Goal: Task Accomplishment & Management: Manage account settings

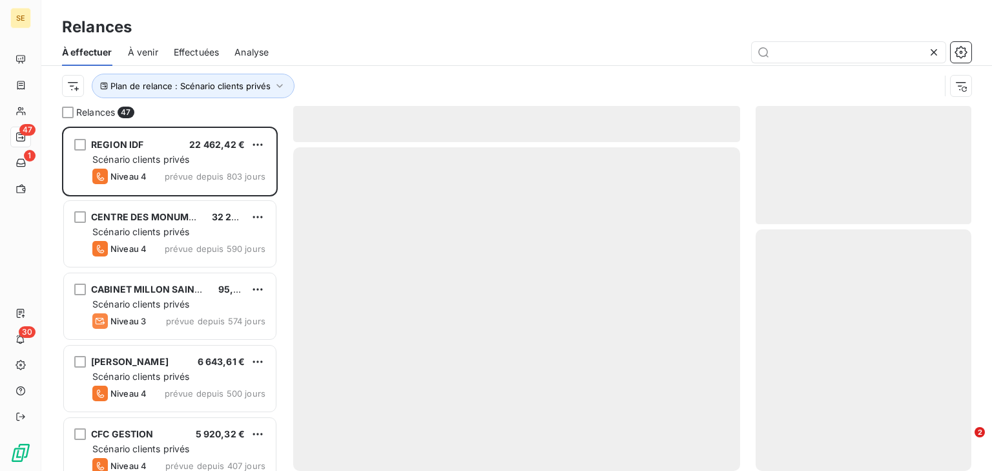
scroll to position [336, 207]
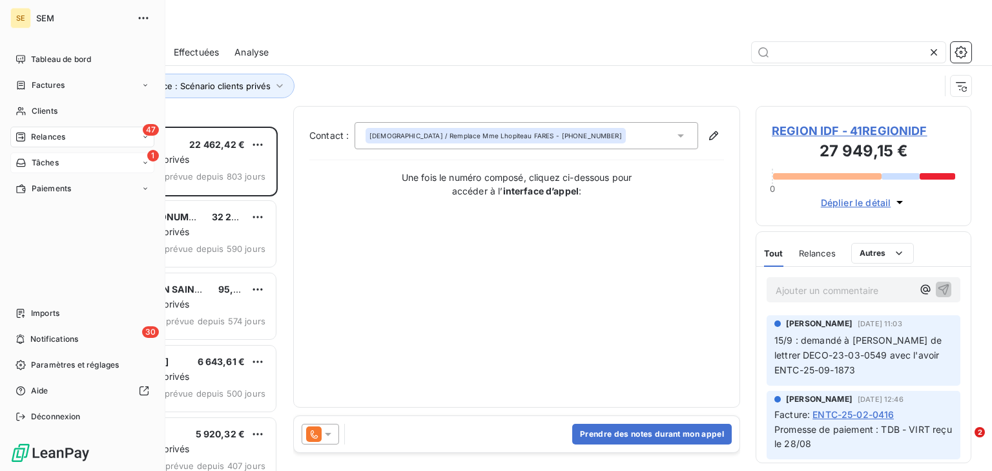
click at [36, 166] on span "Tâches" at bounding box center [45, 163] width 27 height 12
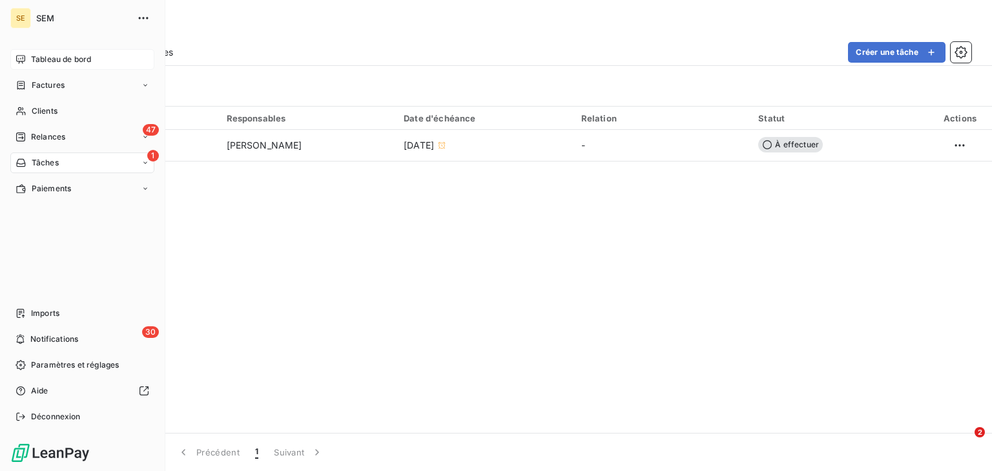
click at [43, 59] on span "Tableau de bord" at bounding box center [61, 60] width 60 height 12
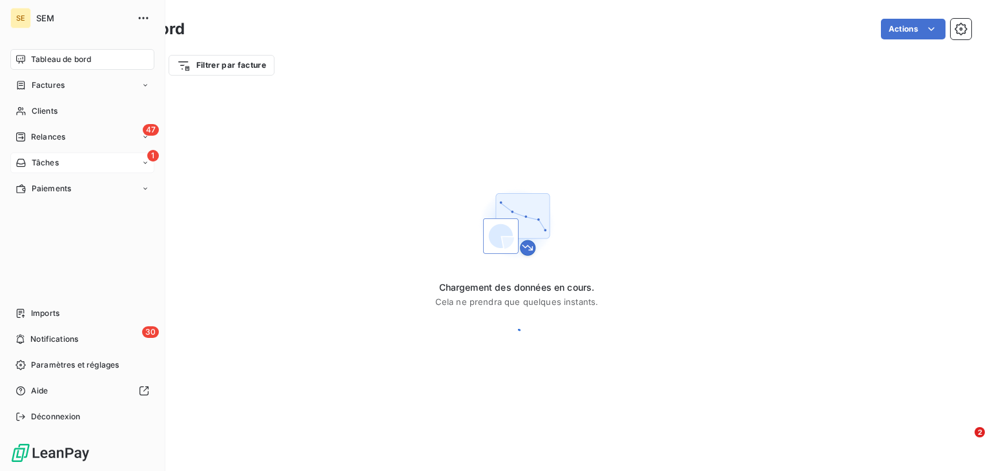
click at [43, 59] on span "Tableau de bord" at bounding box center [61, 60] width 60 height 12
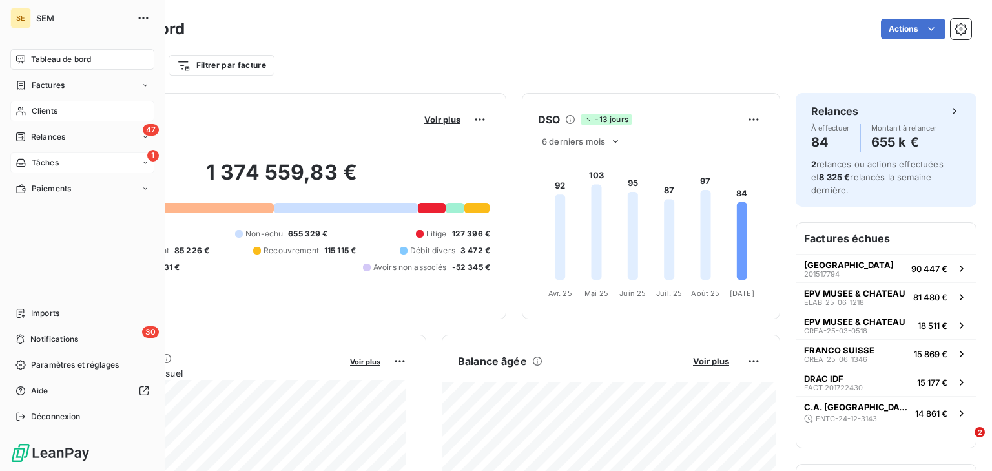
click at [41, 113] on span "Clients" at bounding box center [45, 111] width 26 height 12
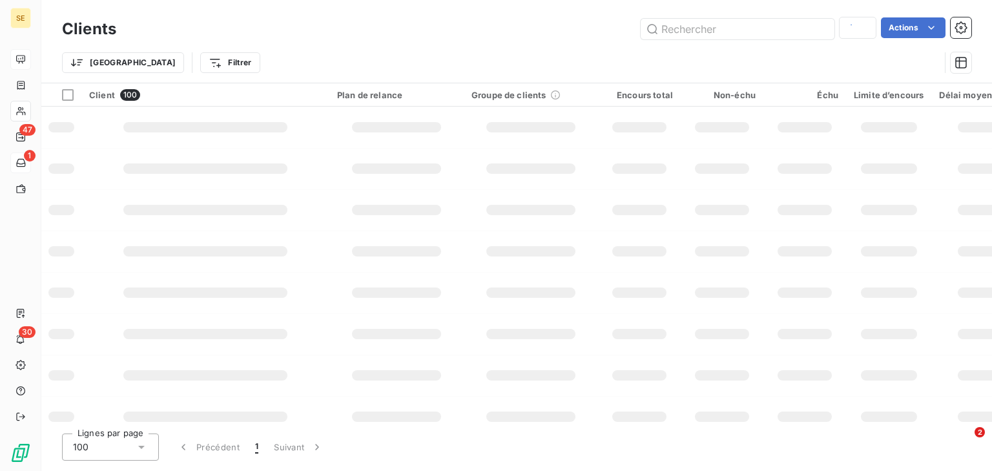
type input "mtp"
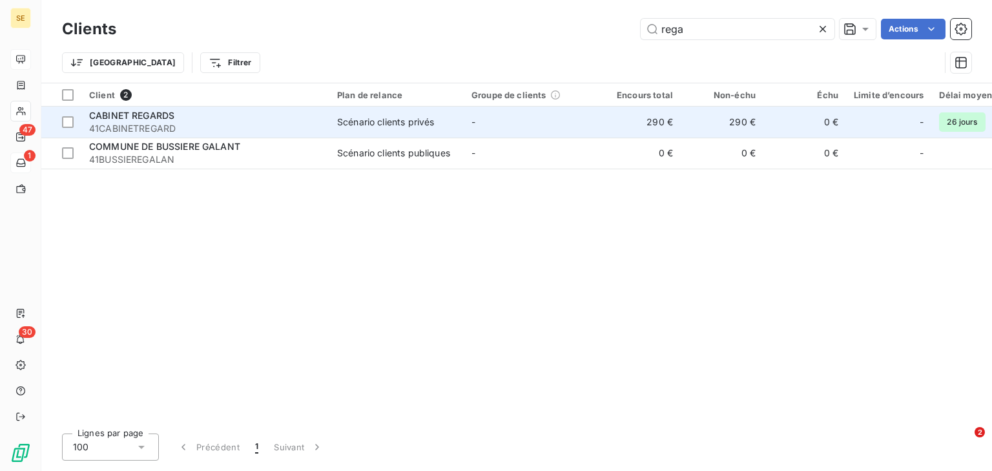
type input "rega"
click at [496, 116] on td "-" at bounding box center [531, 122] width 134 height 31
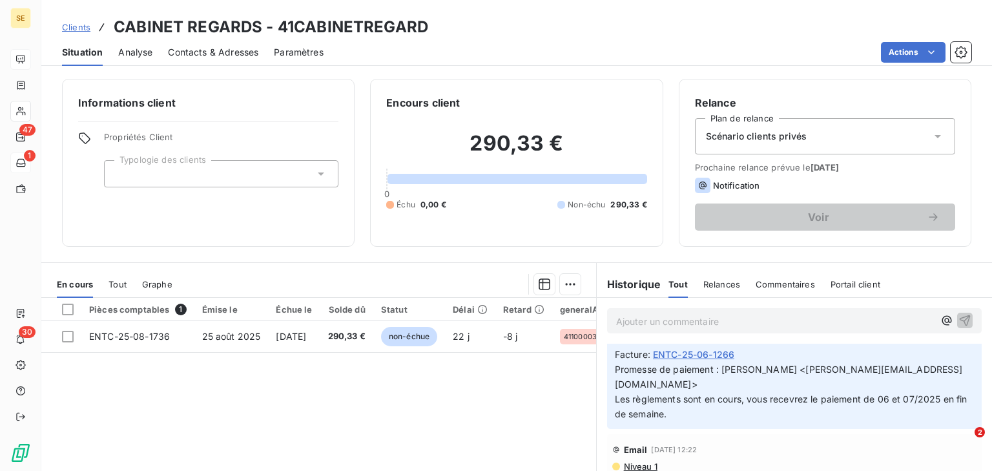
scroll to position [127, 0]
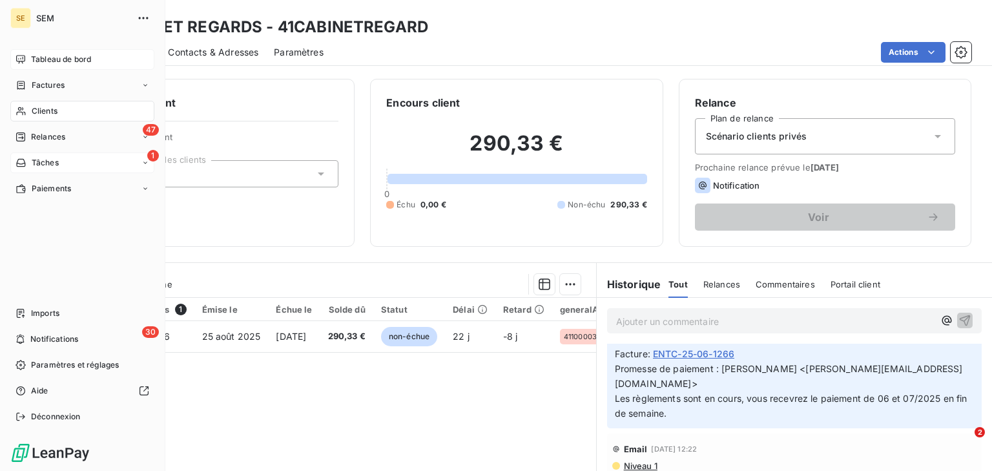
click at [47, 63] on span "Tableau de bord" at bounding box center [61, 60] width 60 height 12
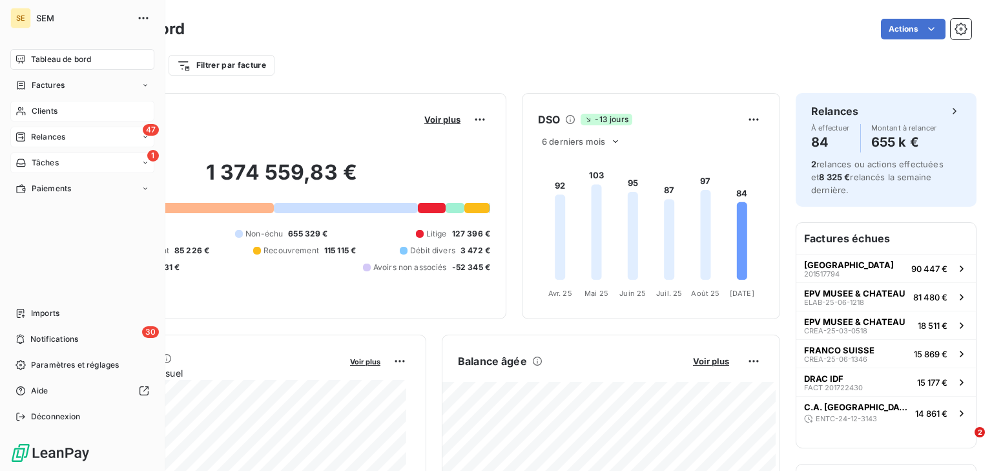
click at [41, 129] on div "47 Relances" at bounding box center [82, 137] width 144 height 21
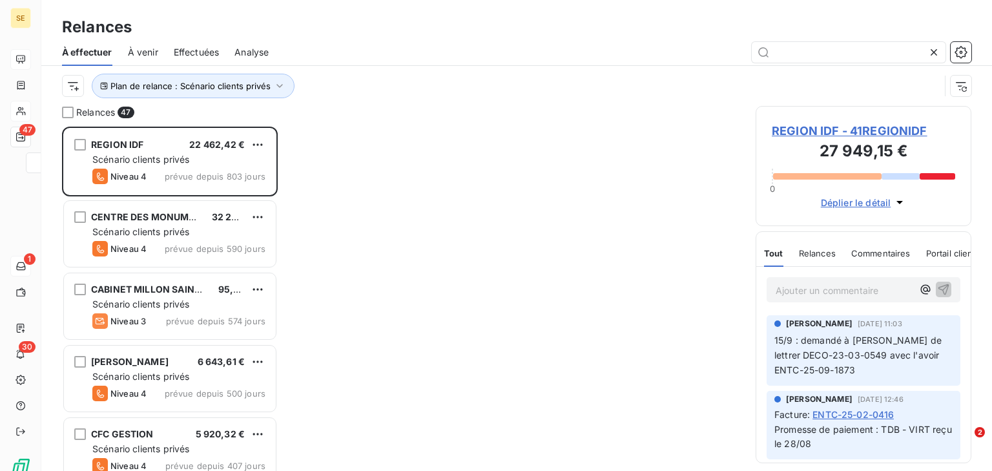
scroll to position [336, 207]
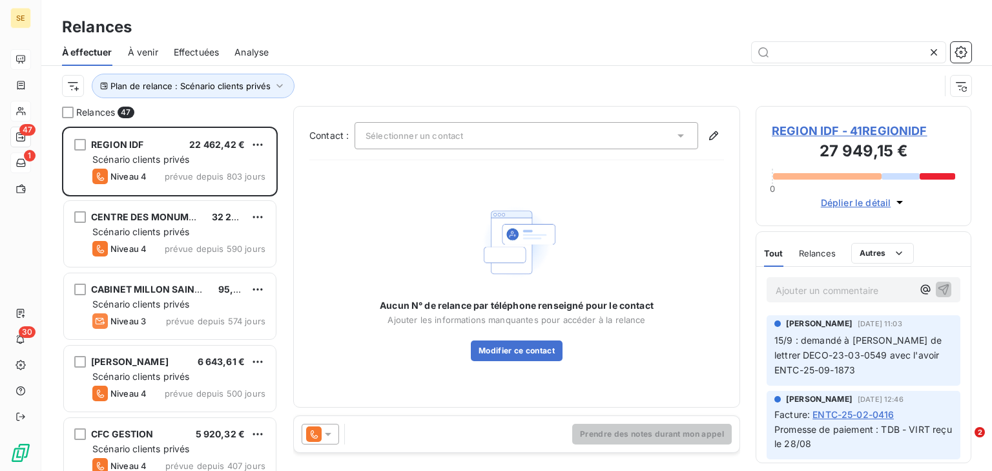
click at [181, 52] on span "Effectuées" at bounding box center [197, 52] width 46 height 13
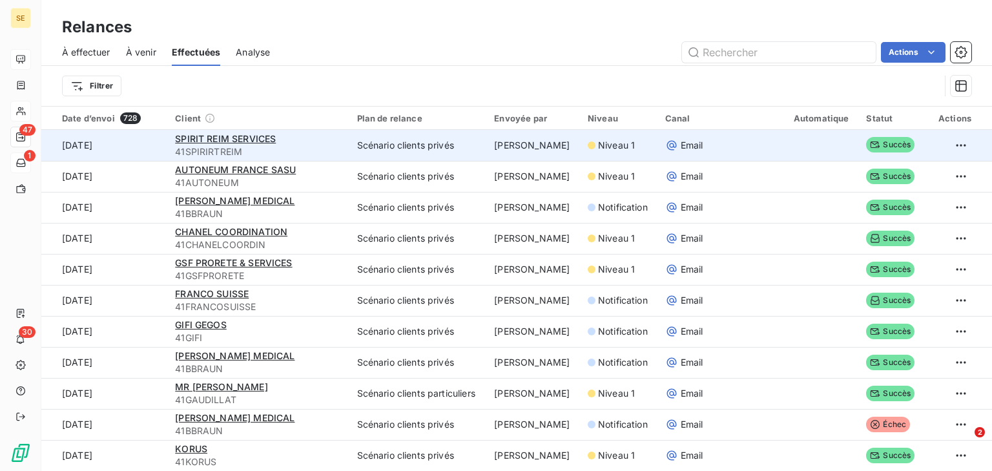
click at [136, 141] on td "[DATE]" at bounding box center [104, 145] width 126 height 31
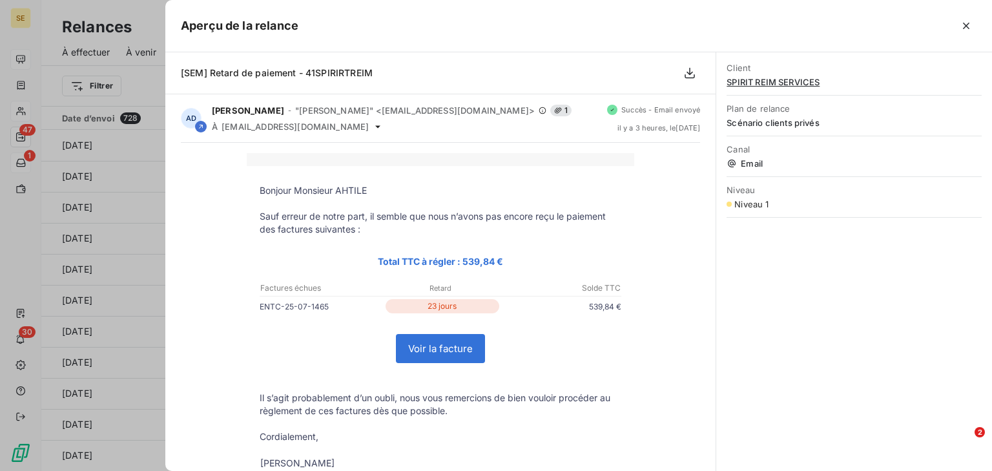
click at [49, 50] on div at bounding box center [496, 235] width 992 height 471
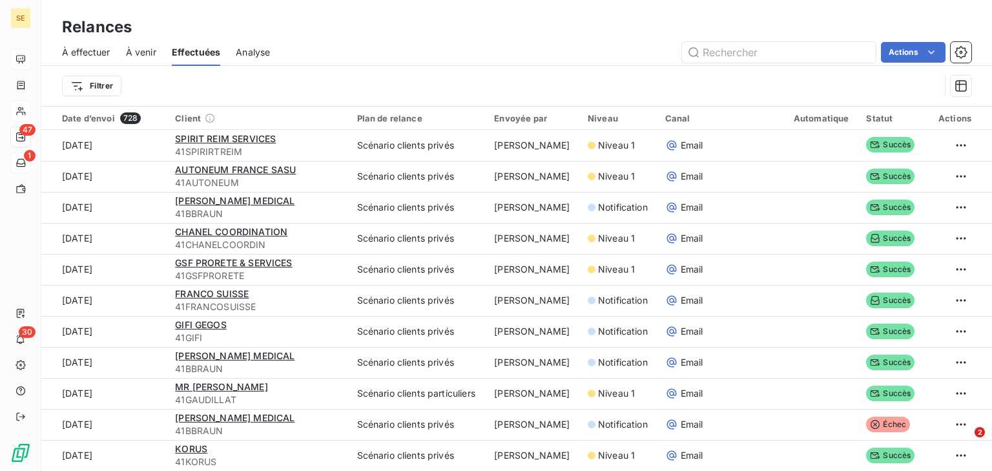
click at [149, 50] on span "À venir" at bounding box center [141, 52] width 30 height 13
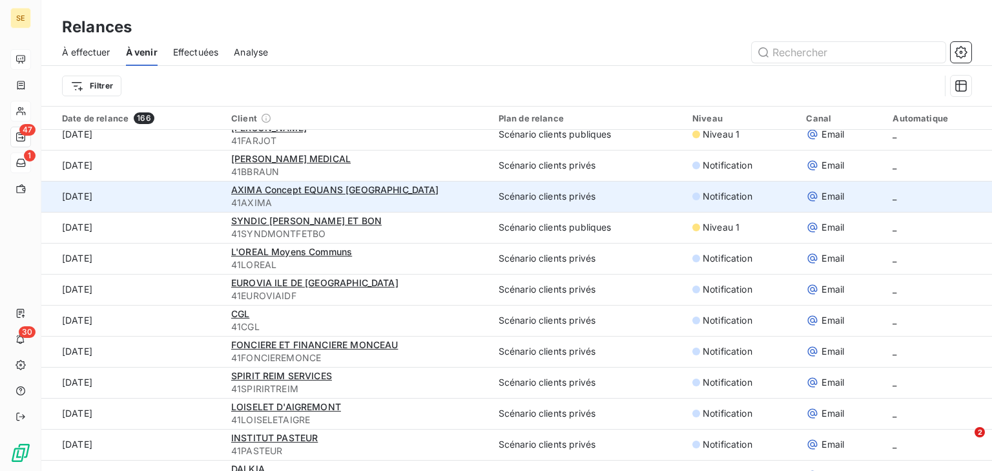
scroll to position [76, 0]
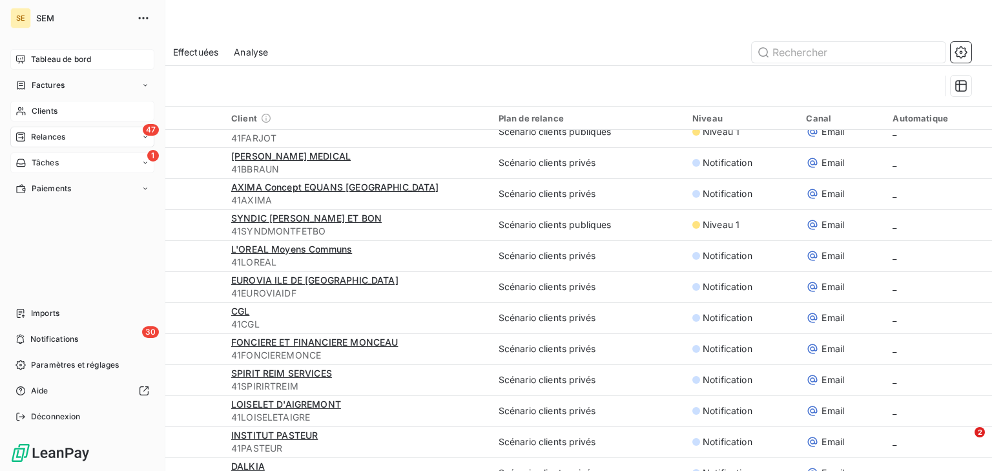
click at [52, 65] on div "Tableau de bord" at bounding box center [82, 59] width 144 height 21
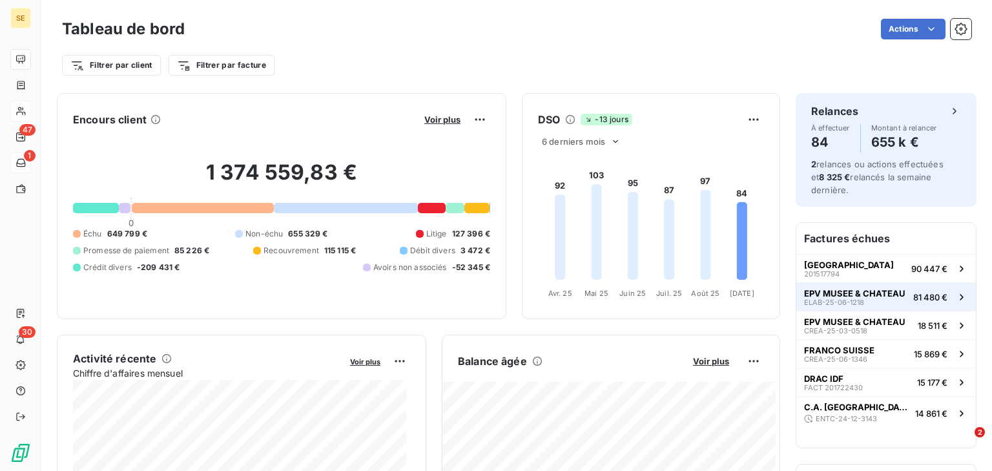
click at [837, 304] on span "ELAB-25-06-1218" at bounding box center [834, 302] width 60 height 8
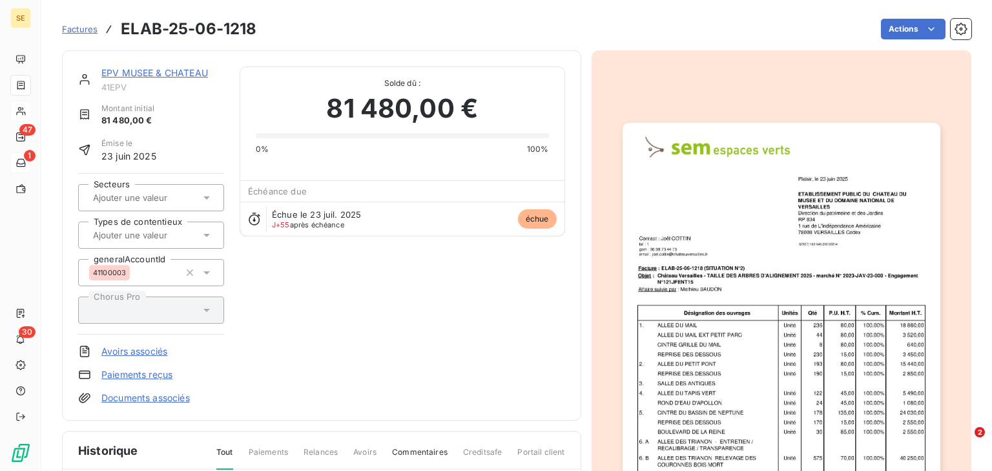
click at [174, 72] on link "EPV MUSEE & CHATEAU" at bounding box center [154, 72] width 107 height 11
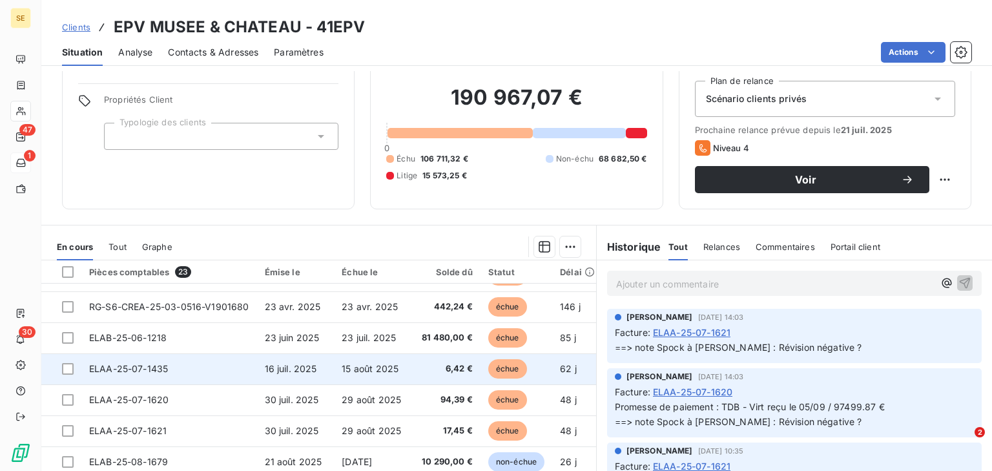
scroll to position [61, 0]
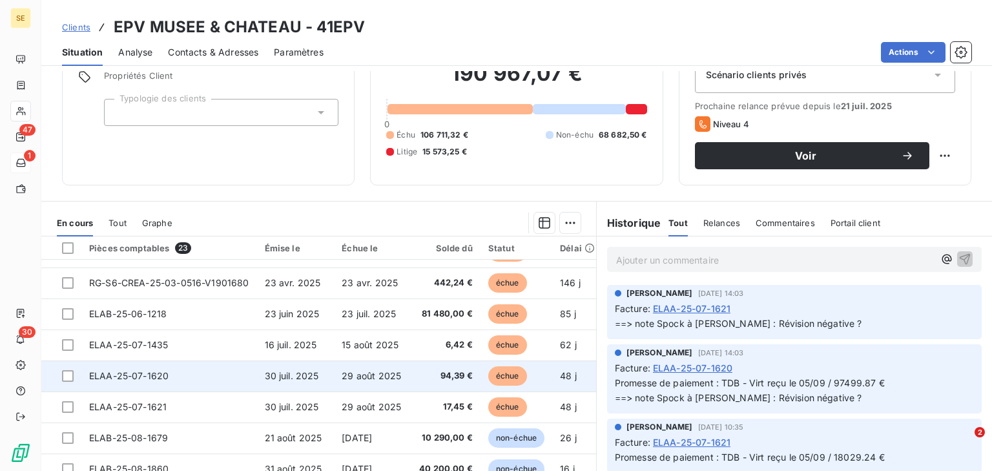
click at [155, 378] on td "ELAA-25-07-1620" at bounding box center [169, 376] width 176 height 31
